Goal: Information Seeking & Learning: Find specific fact

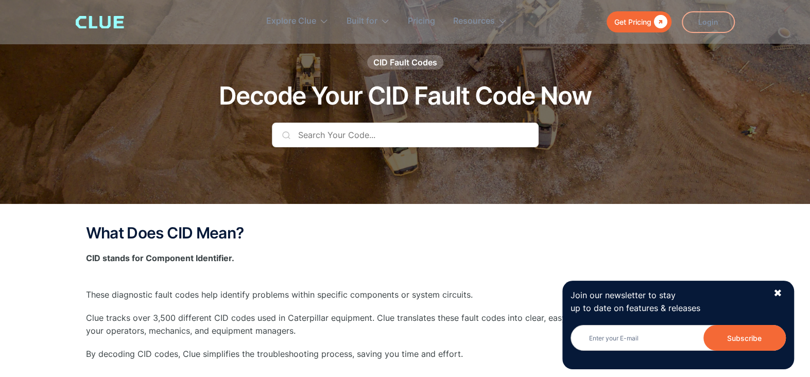
scroll to position [52, 0]
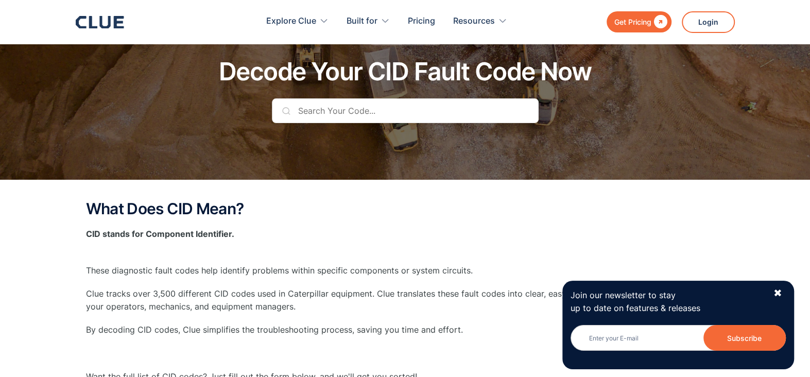
click at [375, 114] on input "text" at bounding box center [405, 110] width 267 height 25
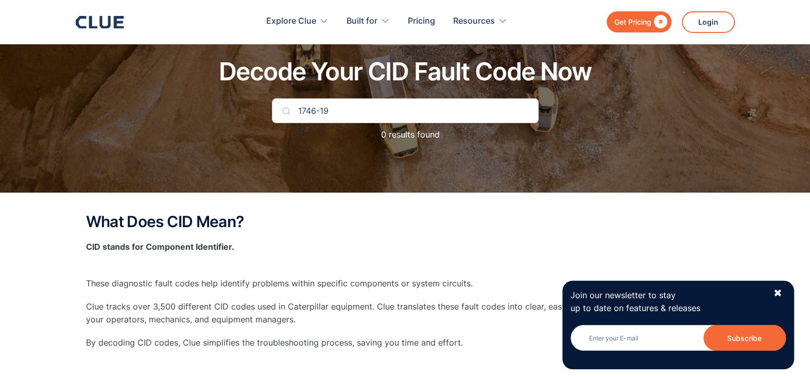
type input "1746-19"
click at [284, 112] on img at bounding box center [286, 111] width 8 height 8
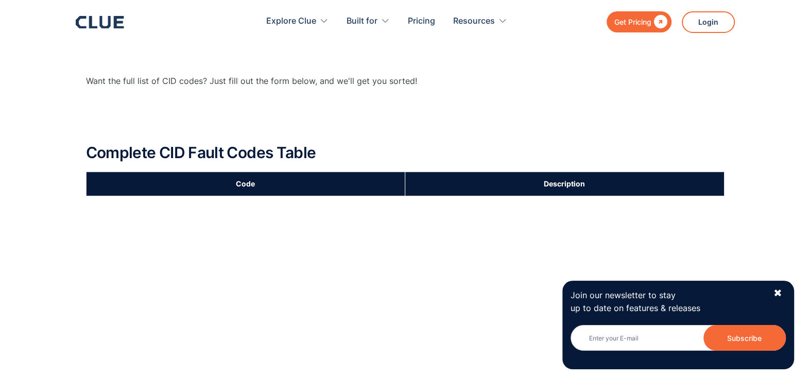
scroll to position [361, 0]
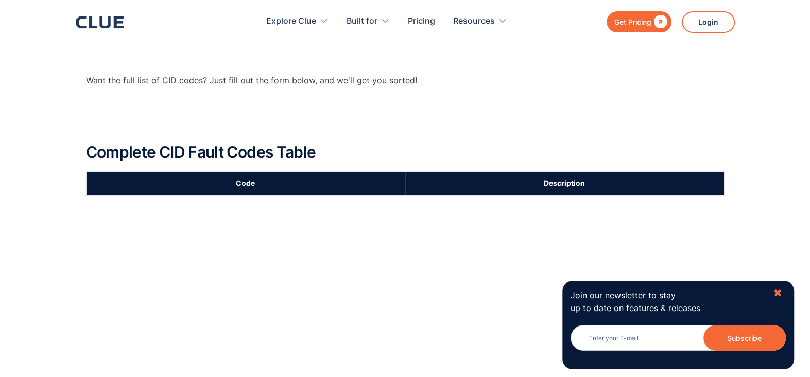
click at [779, 293] on div "✖" at bounding box center [778, 293] width 9 height 13
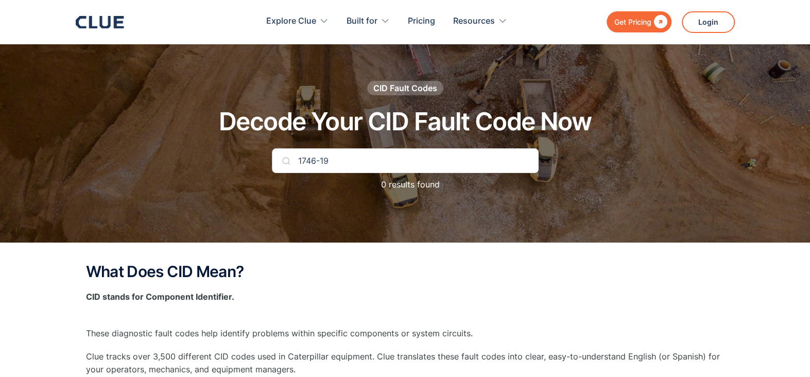
scroll to position [0, 0]
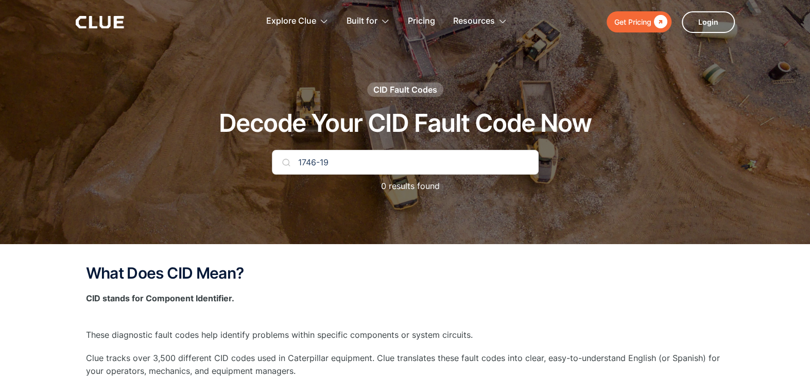
click at [287, 164] on img at bounding box center [286, 162] width 8 height 8
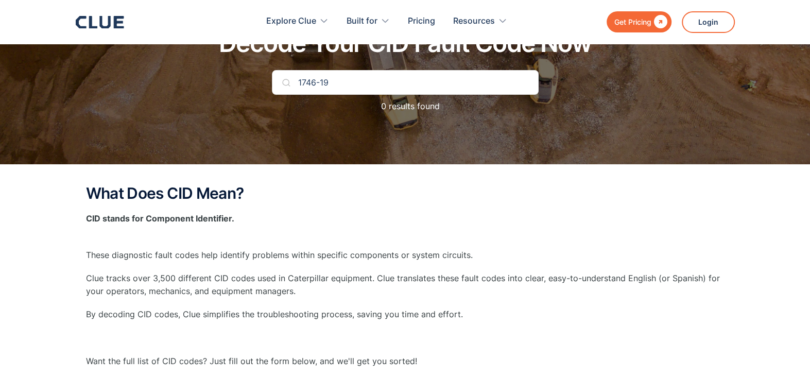
scroll to position [103, 0]
